Goal: Task Accomplishment & Management: Use online tool/utility

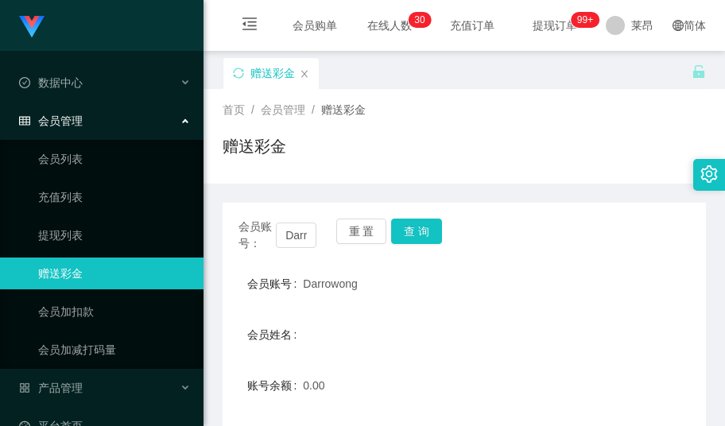
scroll to position [163, 0]
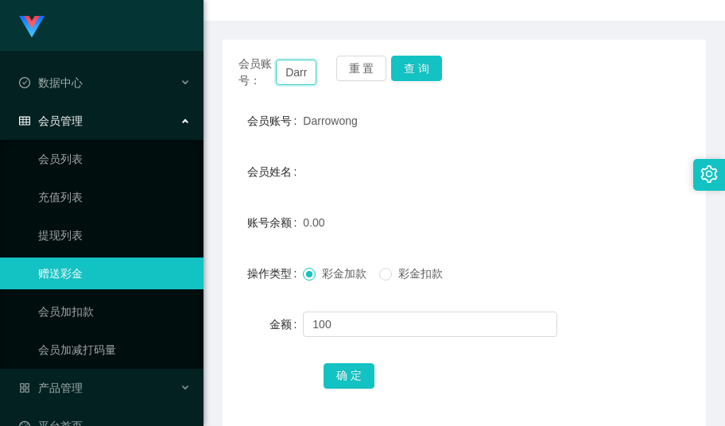
click at [291, 61] on input "Darrowong" at bounding box center [296, 72] width 41 height 25
paste input "yyJimmygmailcom"
type input "yyJimmygmailcom"
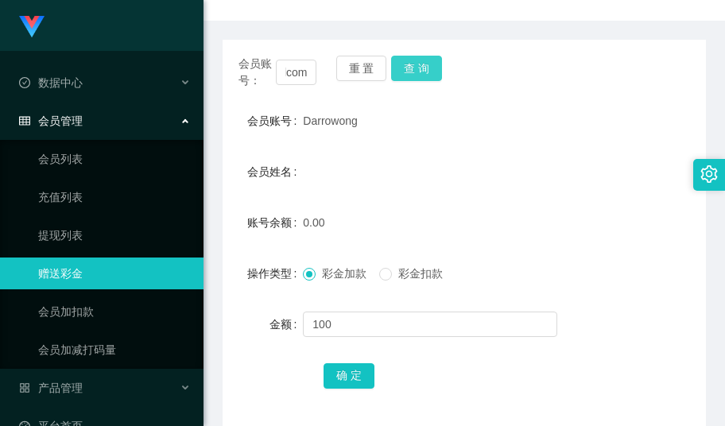
drag, startPoint x: 421, startPoint y: 78, endPoint x: 410, endPoint y: 87, distance: 14.7
click at [421, 78] on button "查 询" at bounding box center [416, 68] width 51 height 25
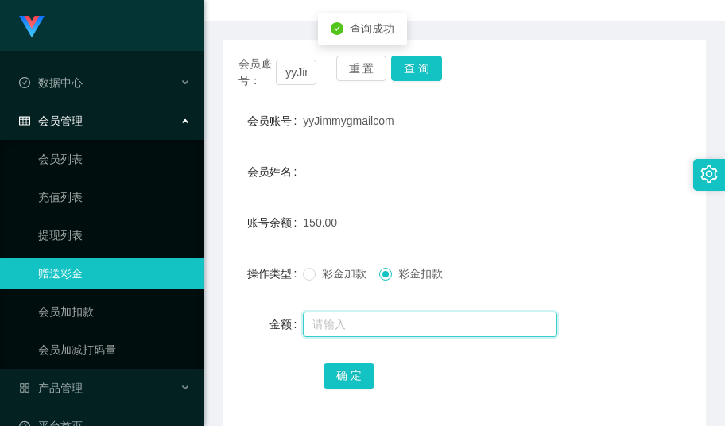
click at [363, 319] on input "text" at bounding box center [430, 324] width 254 height 25
type input "50"
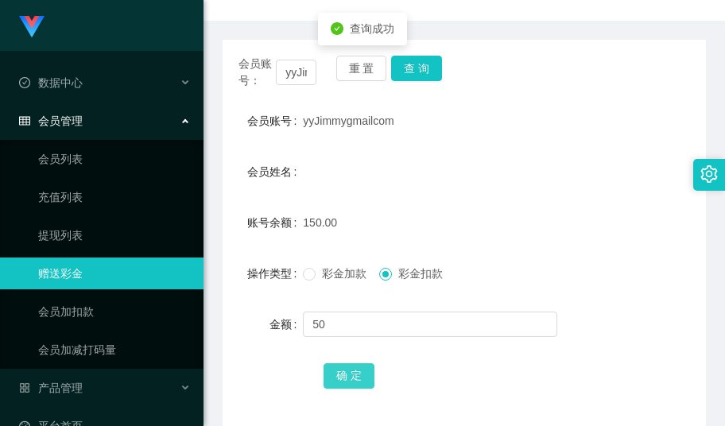
click at [347, 373] on button "确 定" at bounding box center [349, 375] width 51 height 25
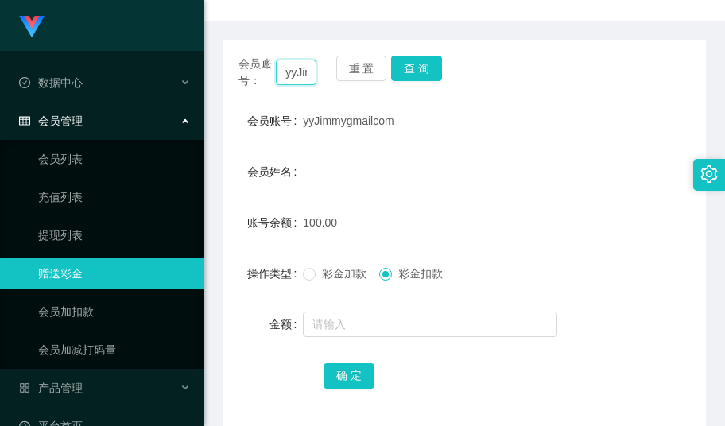
click at [293, 68] on input "yyJimmygmailcom" at bounding box center [296, 72] width 41 height 25
click at [291, 68] on input "yyJimmygmailcom" at bounding box center [296, 72] width 41 height 25
paste input "Hweihwei"
type input "Hweihwei"
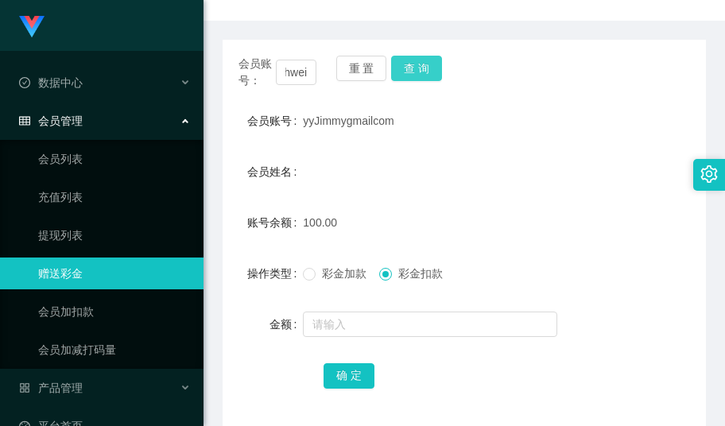
click at [428, 68] on button "查 询" at bounding box center [416, 68] width 51 height 25
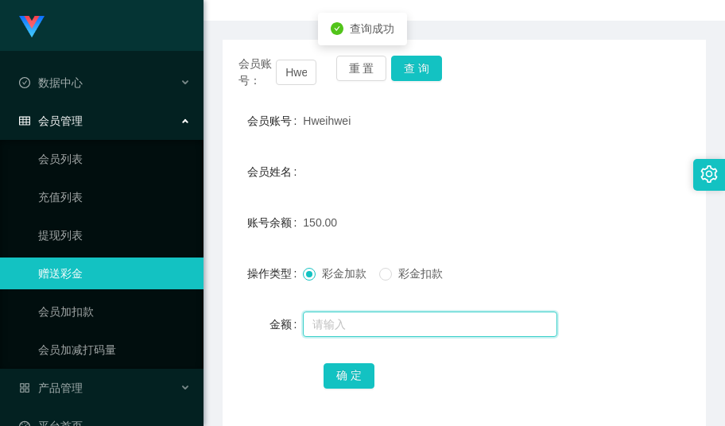
click at [340, 318] on input "text" at bounding box center [430, 324] width 254 height 25
type input "150"
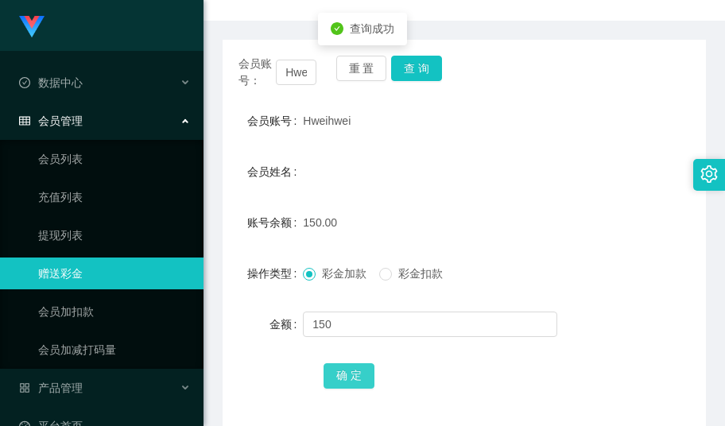
click at [348, 374] on button "确 定" at bounding box center [349, 375] width 51 height 25
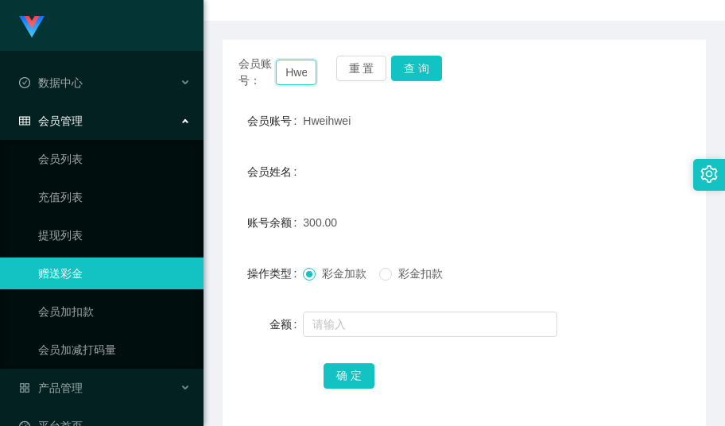
click at [300, 73] on input "Hweihwei" at bounding box center [296, 72] width 41 height 25
paste input "ansonlau"
type input "ansonlau"
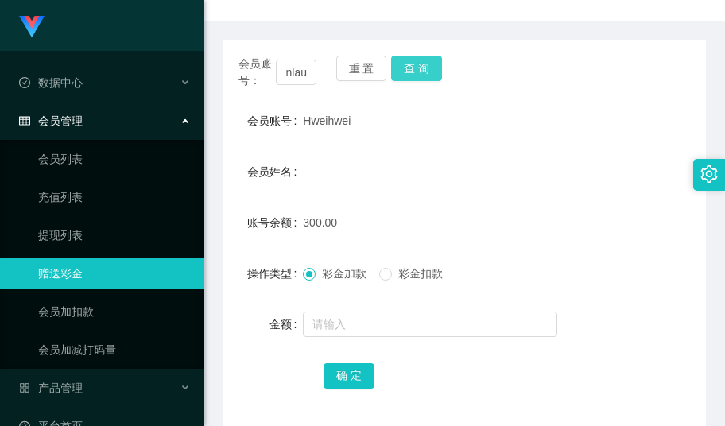
click at [439, 68] on button "查 询" at bounding box center [416, 68] width 51 height 25
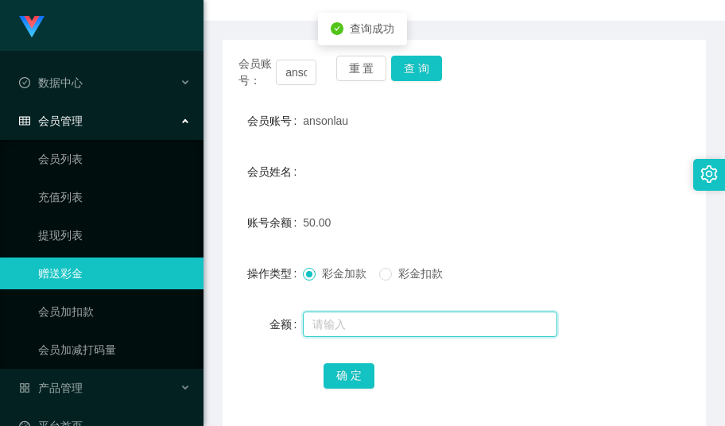
click at [382, 331] on input "text" at bounding box center [430, 324] width 254 height 25
type input "50"
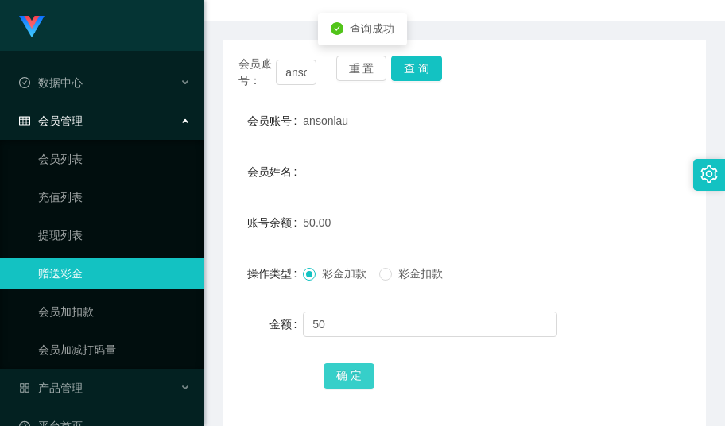
click at [336, 383] on button "确 定" at bounding box center [349, 375] width 51 height 25
